Goal: Find specific page/section: Find specific page/section

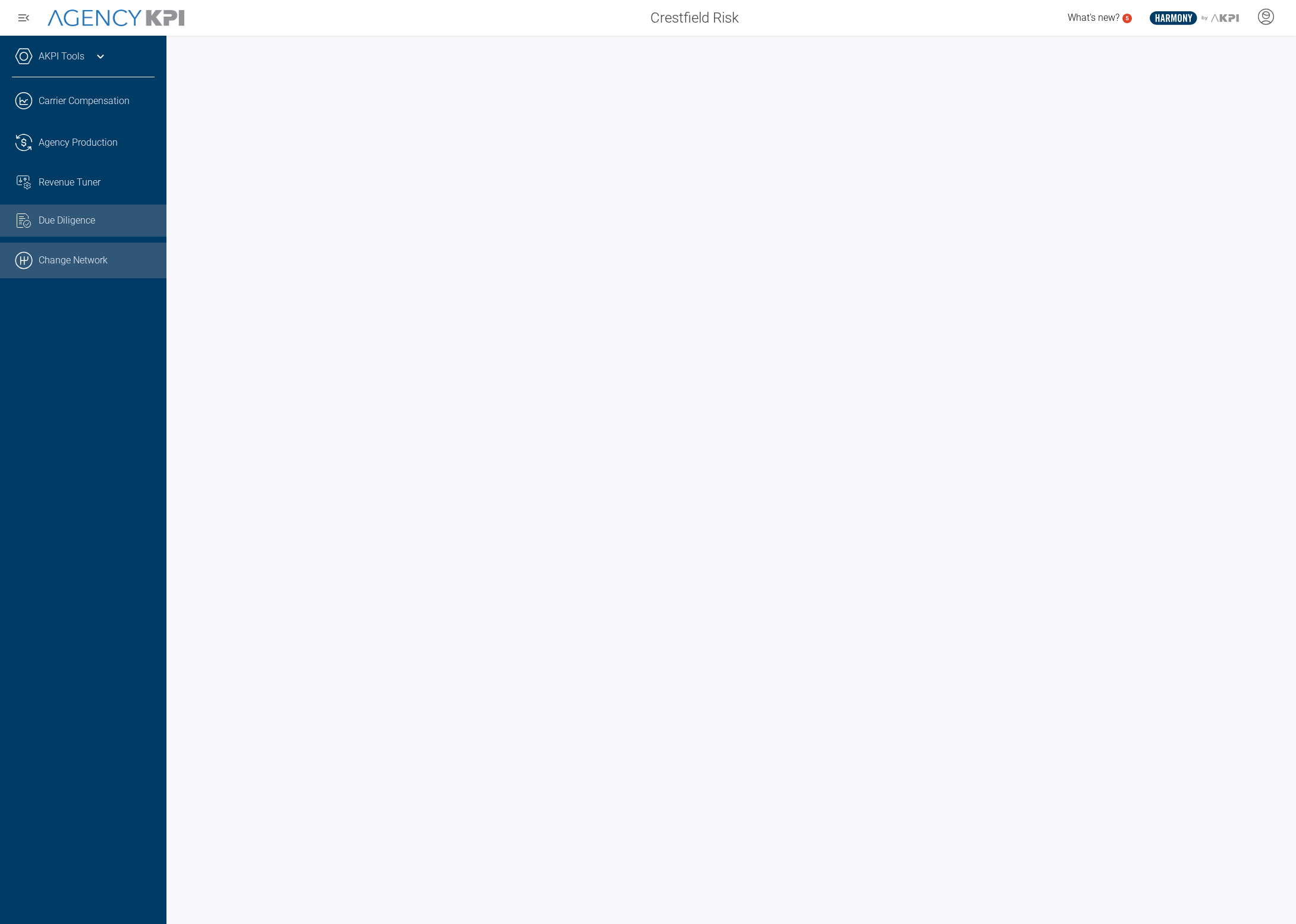
drag, startPoint x: 75, startPoint y: 252, endPoint x: 135, endPoint y: 245, distance: 60.4
click at [75, 252] on link ".cls-1{fill:none;stroke:#000;stroke-linecap:round;stroke-linejoin:round;stroke-…" at bounding box center [83, 260] width 166 height 36
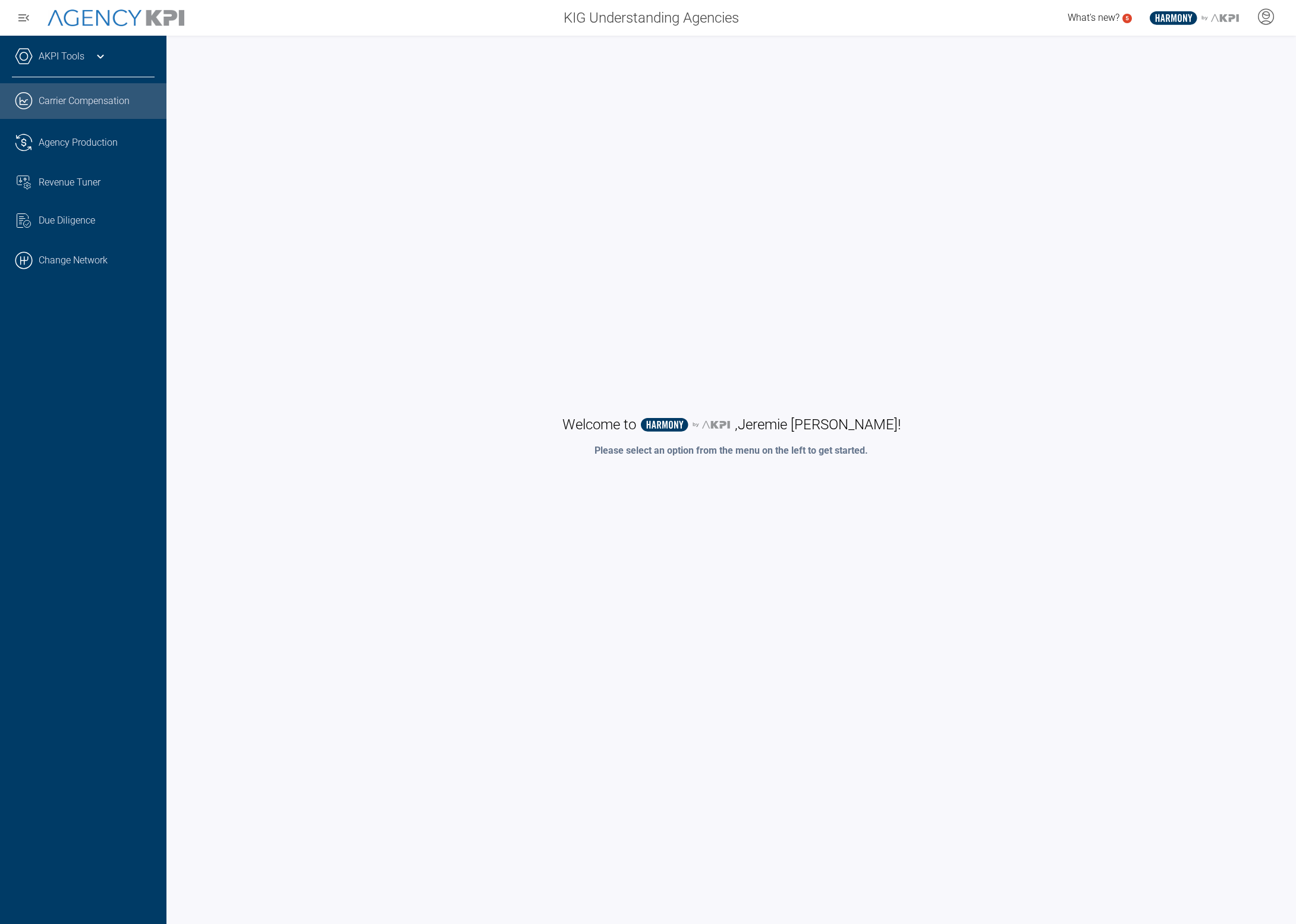
click at [104, 103] on link ".cls-1{fill:none;stroke:#221f20;stroke-linecap:round;stroke-linejoin:round;stro…" at bounding box center [83, 101] width 166 height 36
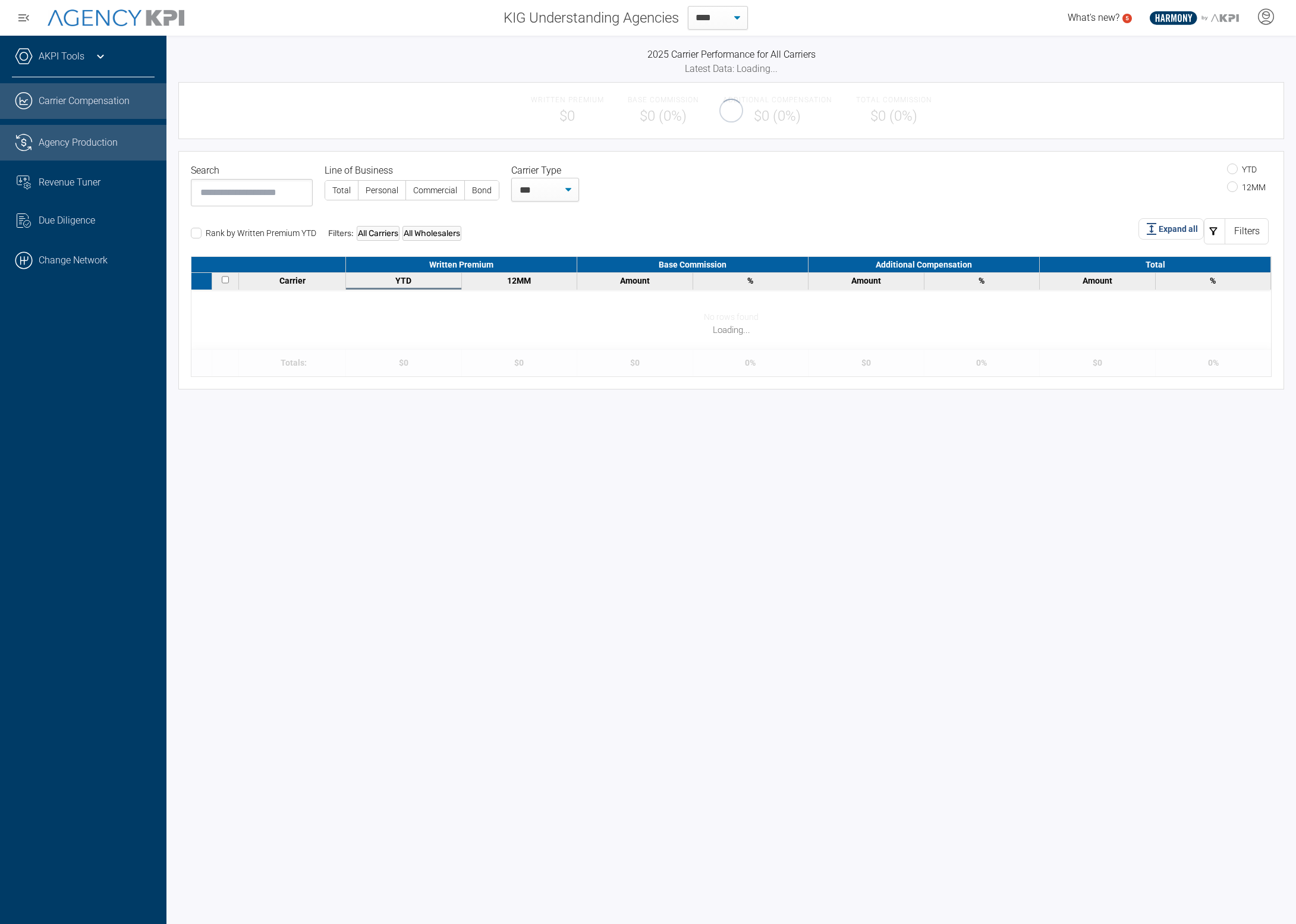
click at [126, 146] on div "Agency Production" at bounding box center [97, 142] width 116 height 14
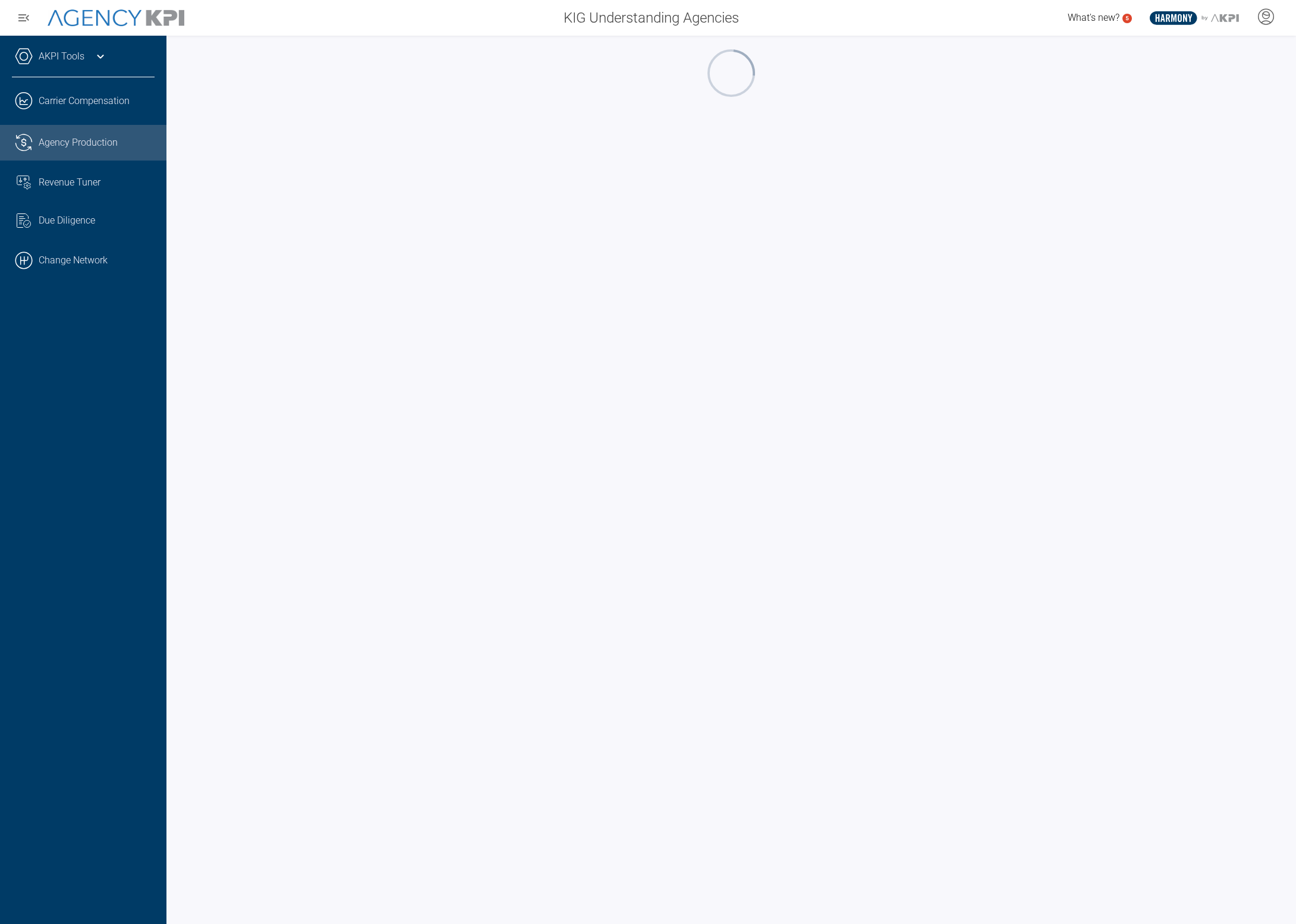
click at [102, 57] on icon at bounding box center [100, 56] width 14 height 14
